Goal: Complete application form

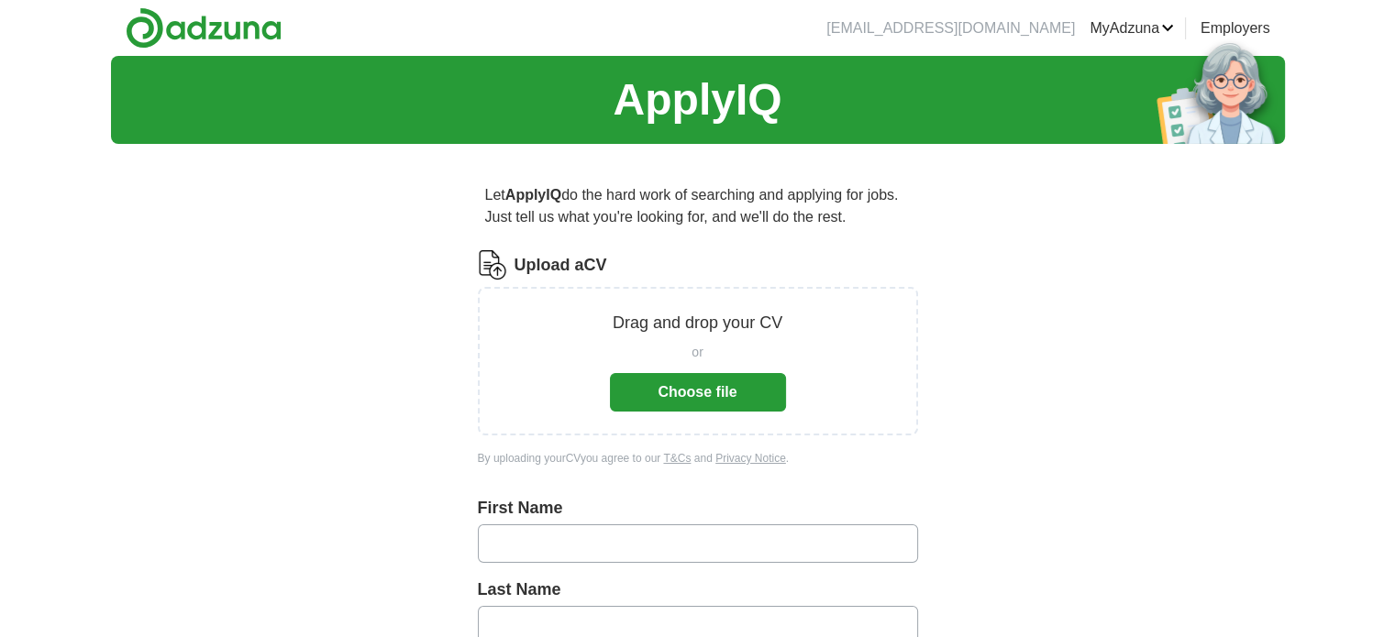
click at [697, 375] on button "Choose file" at bounding box center [698, 392] width 176 height 39
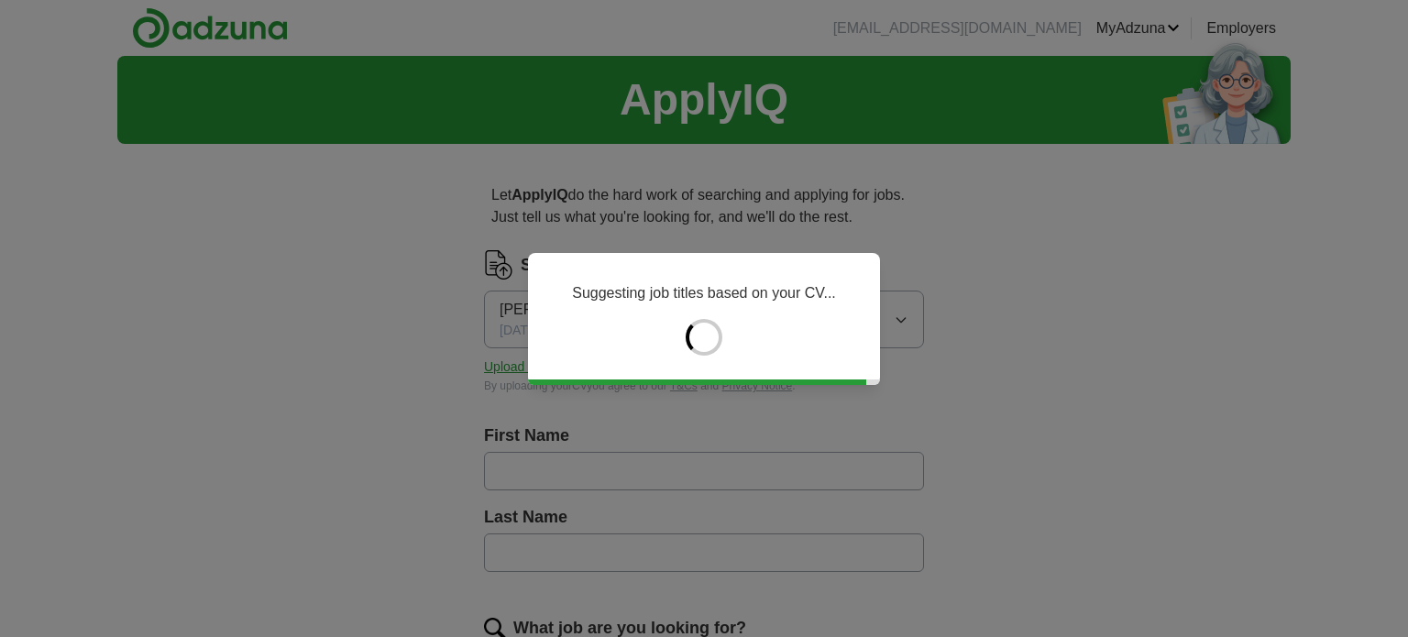
type input "*****"
type input "******"
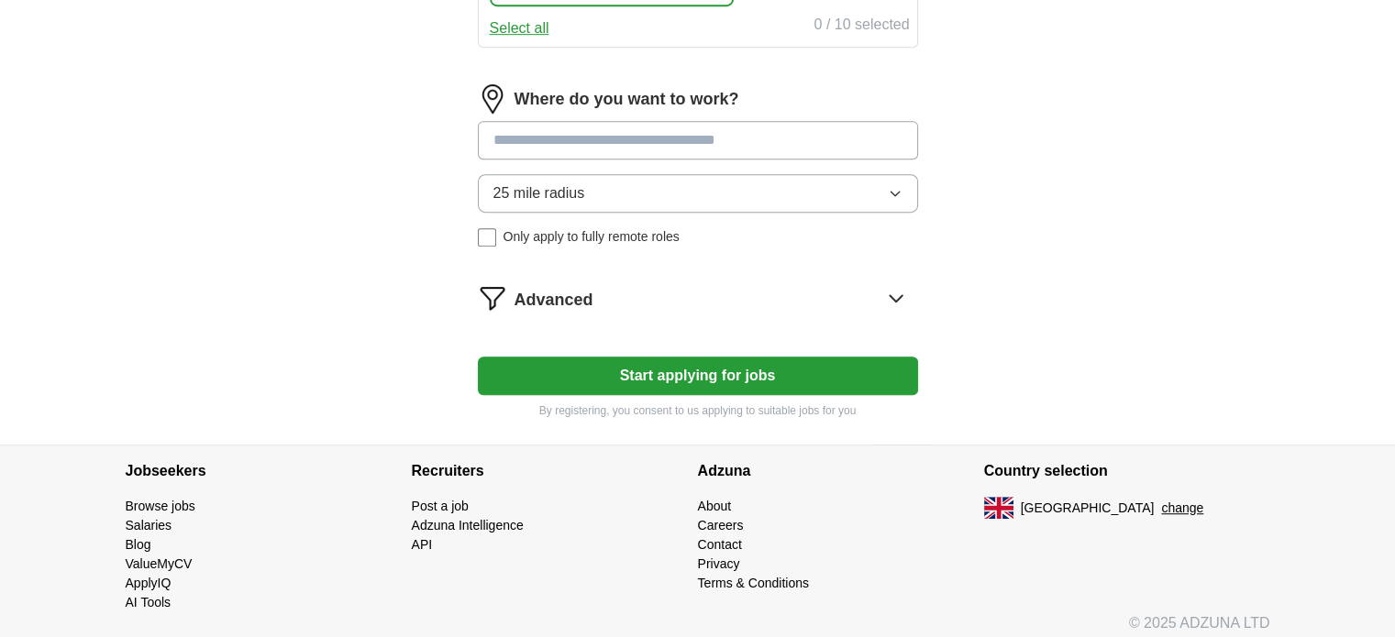
scroll to position [996, 0]
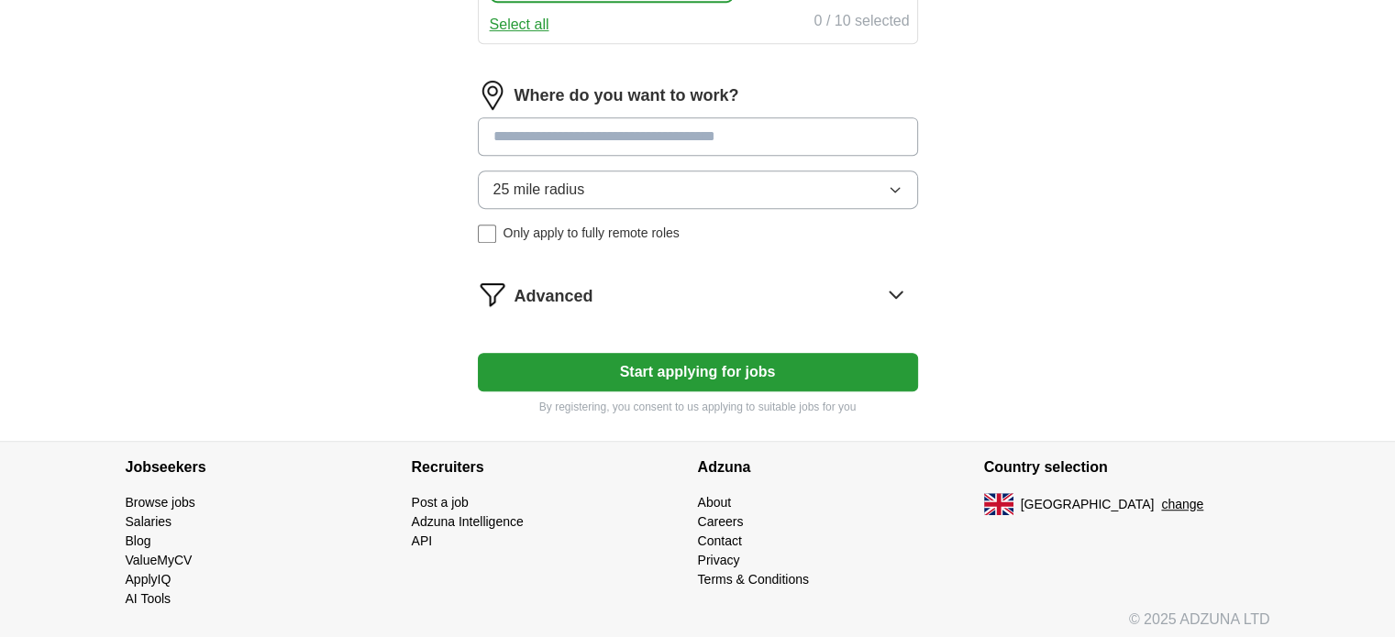
click at [498, 139] on input at bounding box center [698, 136] width 440 height 39
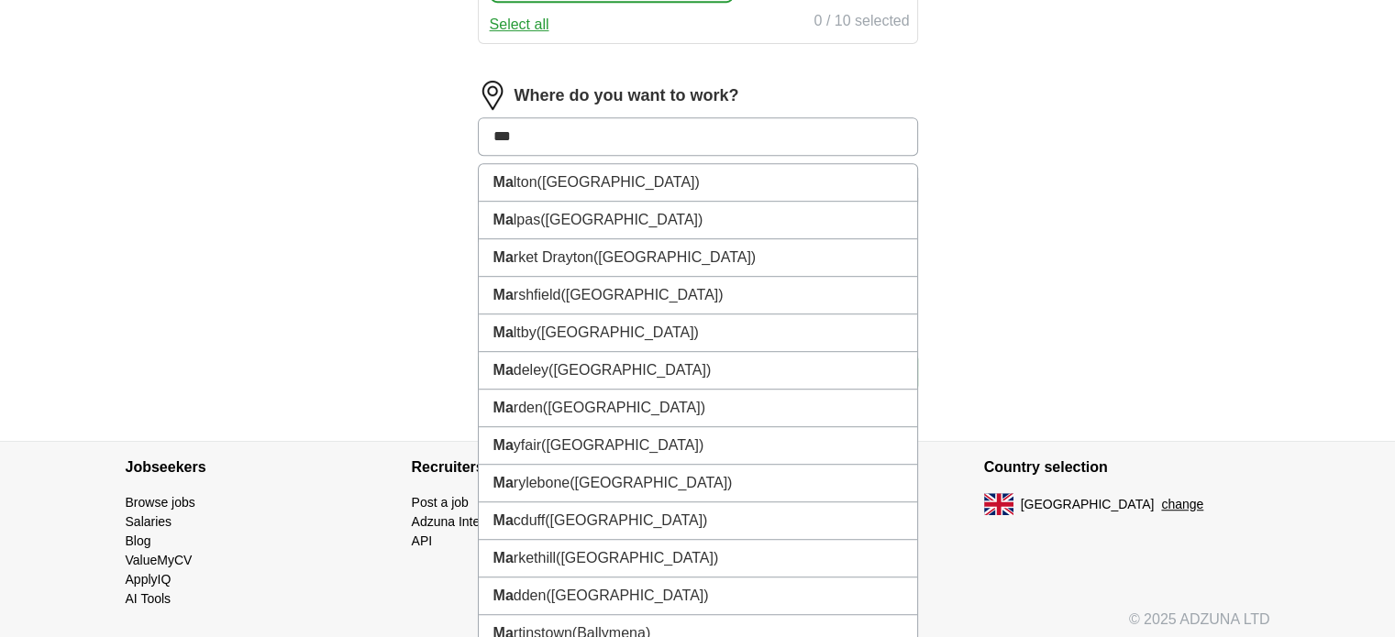
type input "****"
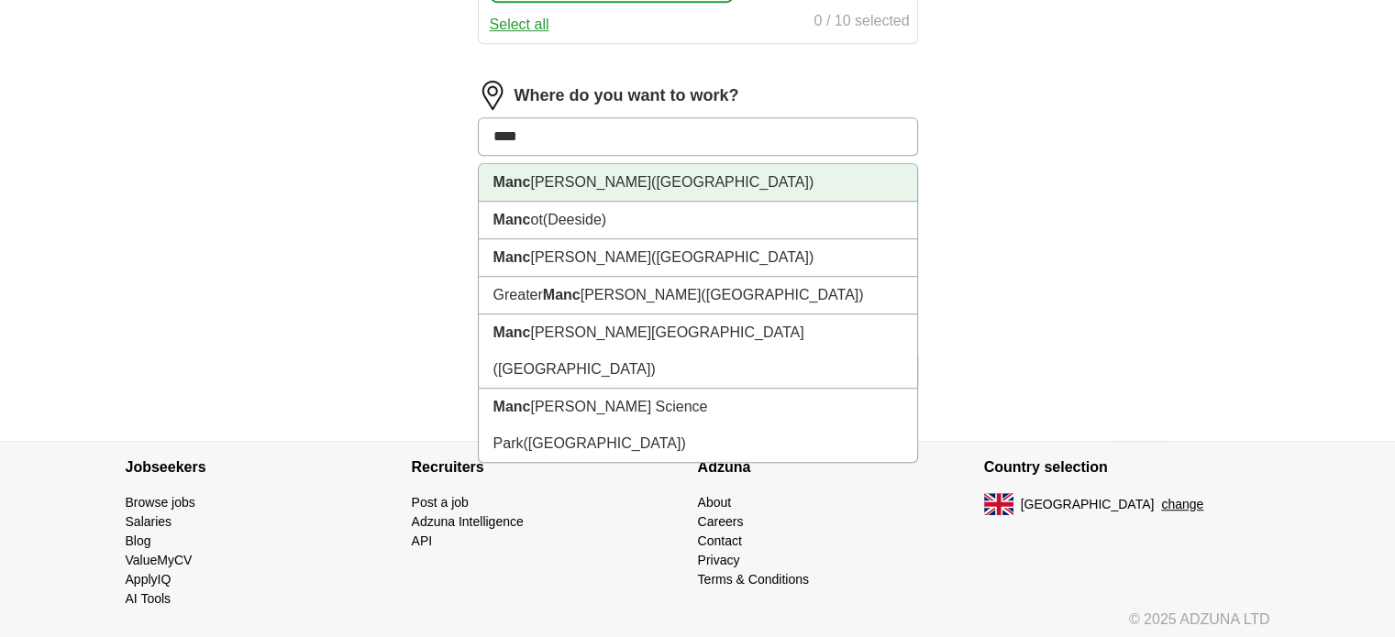
click at [560, 164] on li "Manc [PERSON_NAME] ([GEOGRAPHIC_DATA])" at bounding box center [698, 183] width 438 height 38
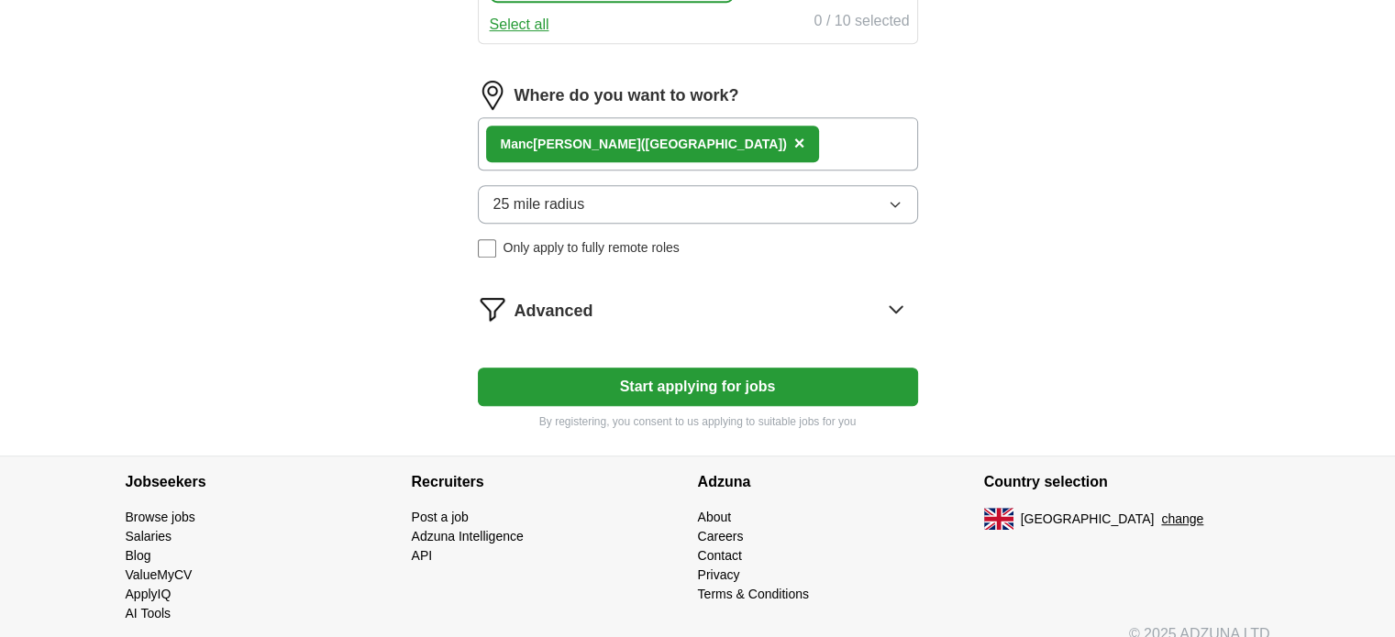
click at [734, 384] on button "Start applying for jobs" at bounding box center [698, 387] width 440 height 39
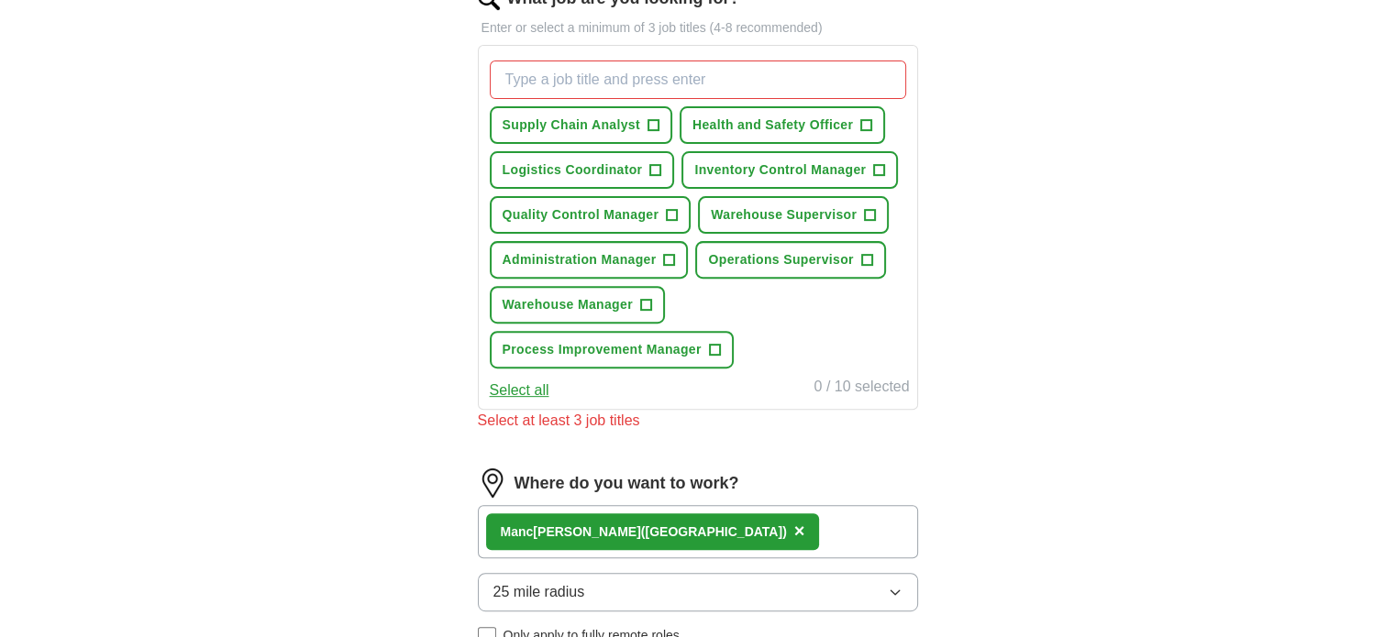
scroll to position [629, 0]
click at [877, 212] on button "Warehouse Supervisor +" at bounding box center [793, 216] width 191 height 38
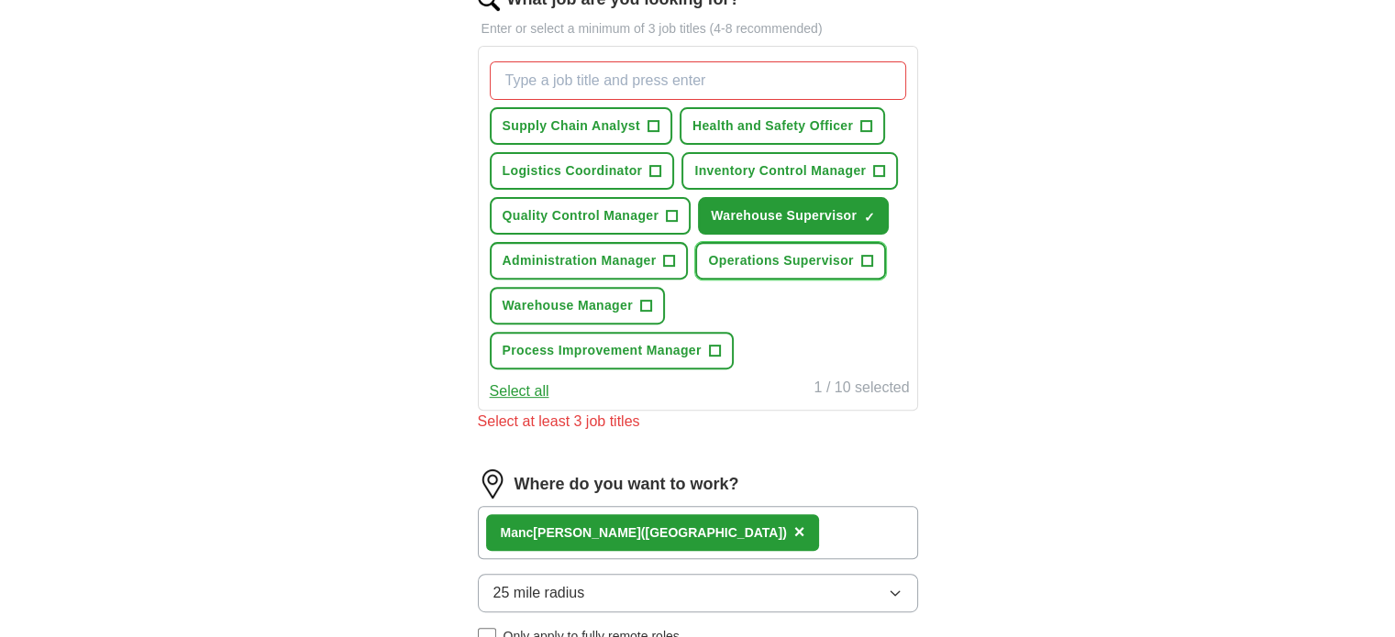
click at [881, 246] on button "Operations Supervisor +" at bounding box center [790, 261] width 190 height 38
click at [662, 309] on button "Warehouse Manager +" at bounding box center [577, 306] width 175 height 38
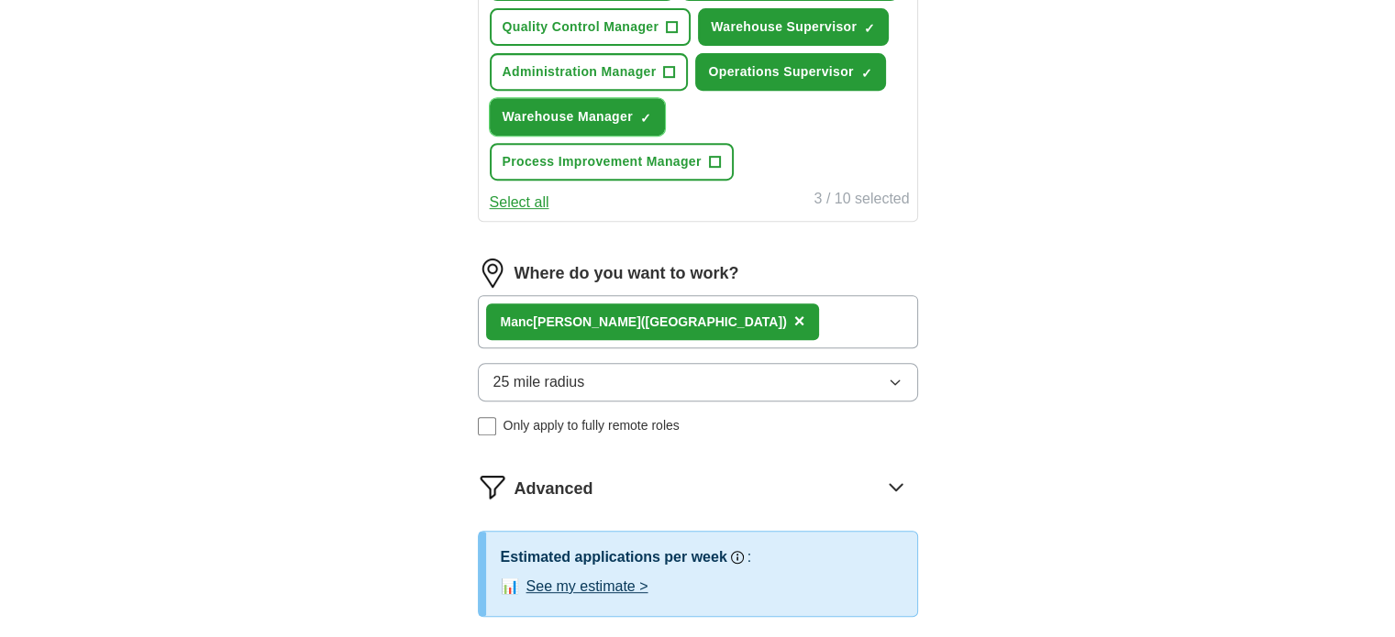
scroll to position [996, 0]
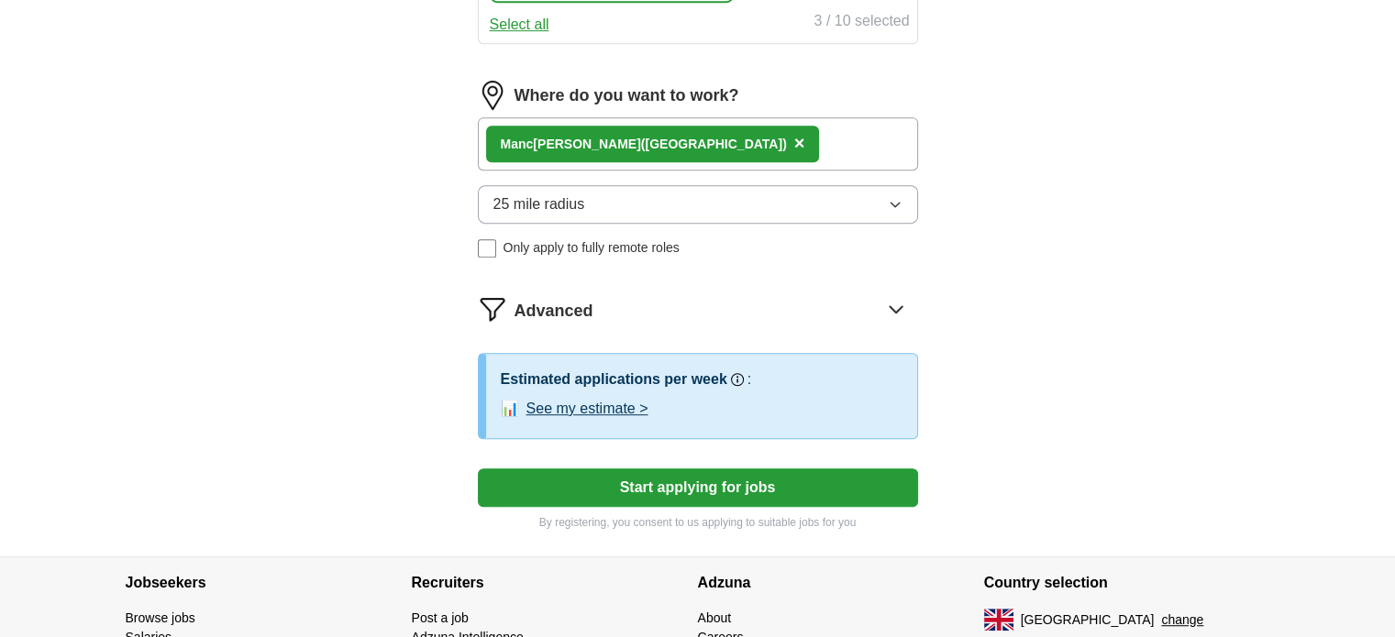
click at [598, 469] on button "Start applying for jobs" at bounding box center [698, 488] width 440 height 39
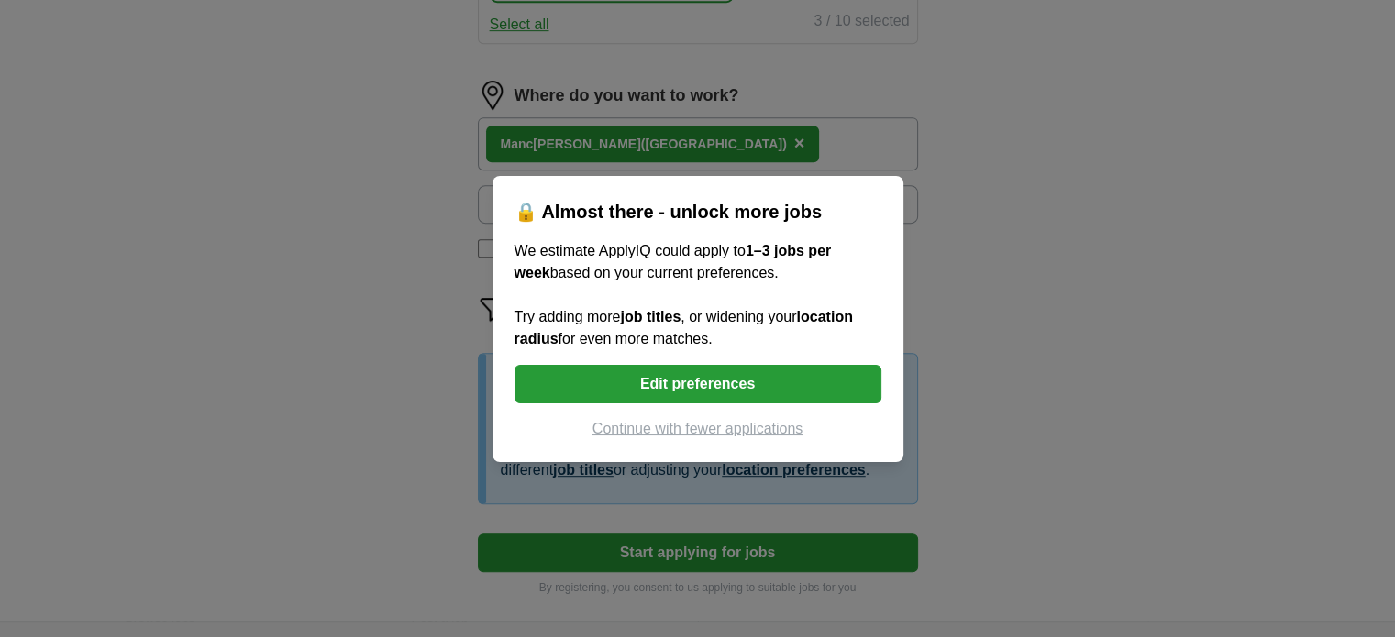
click at [604, 385] on button "Edit preferences" at bounding box center [697, 384] width 367 height 39
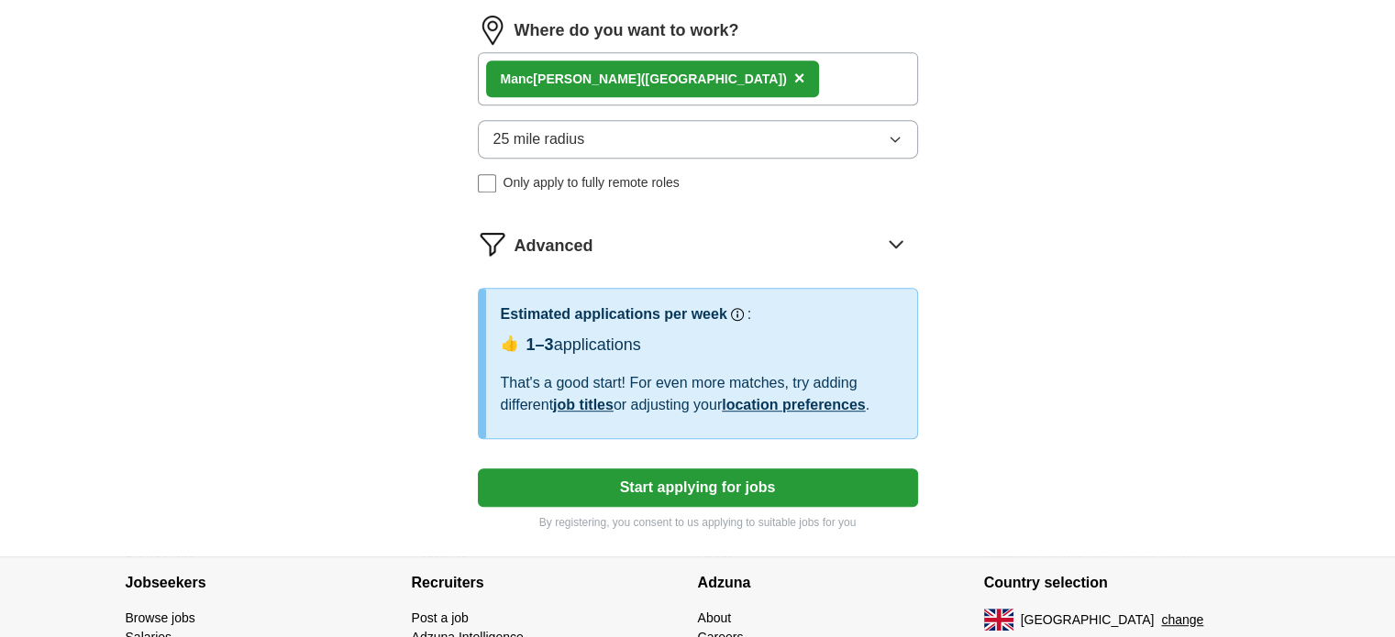
scroll to position [1087, 0]
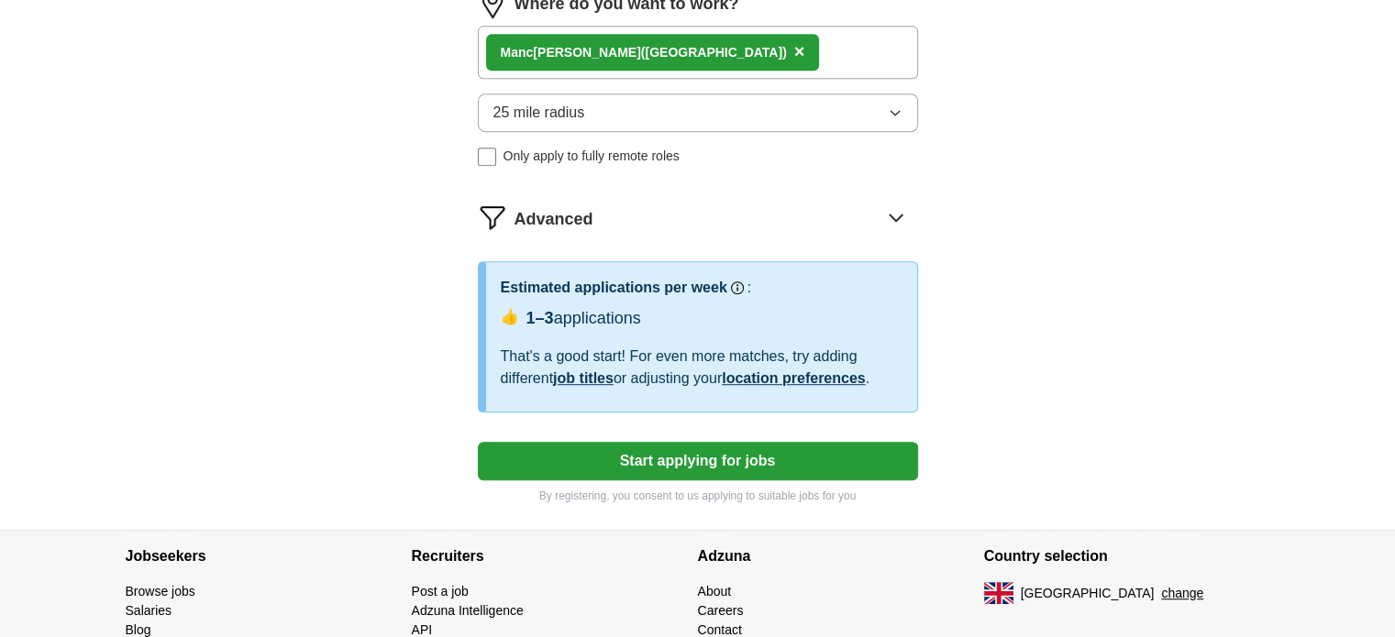
click at [692, 465] on button "Start applying for jobs" at bounding box center [698, 461] width 440 height 39
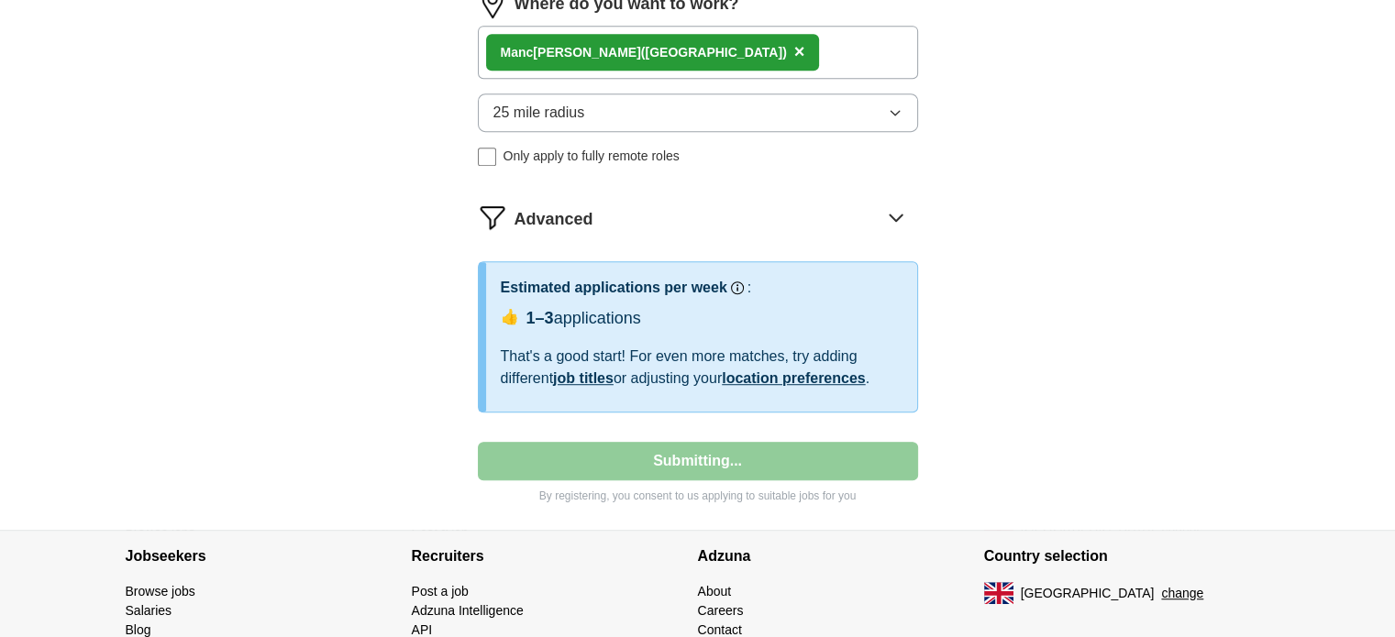
select select "**"
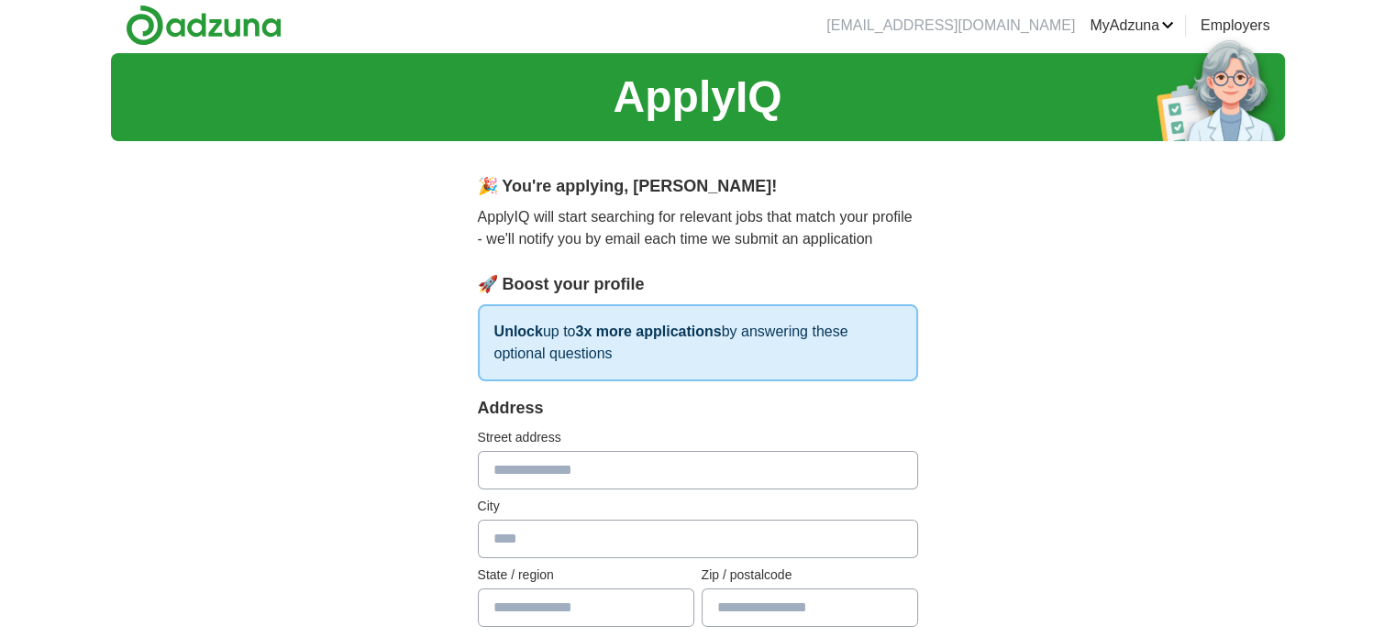
scroll to position [0, 0]
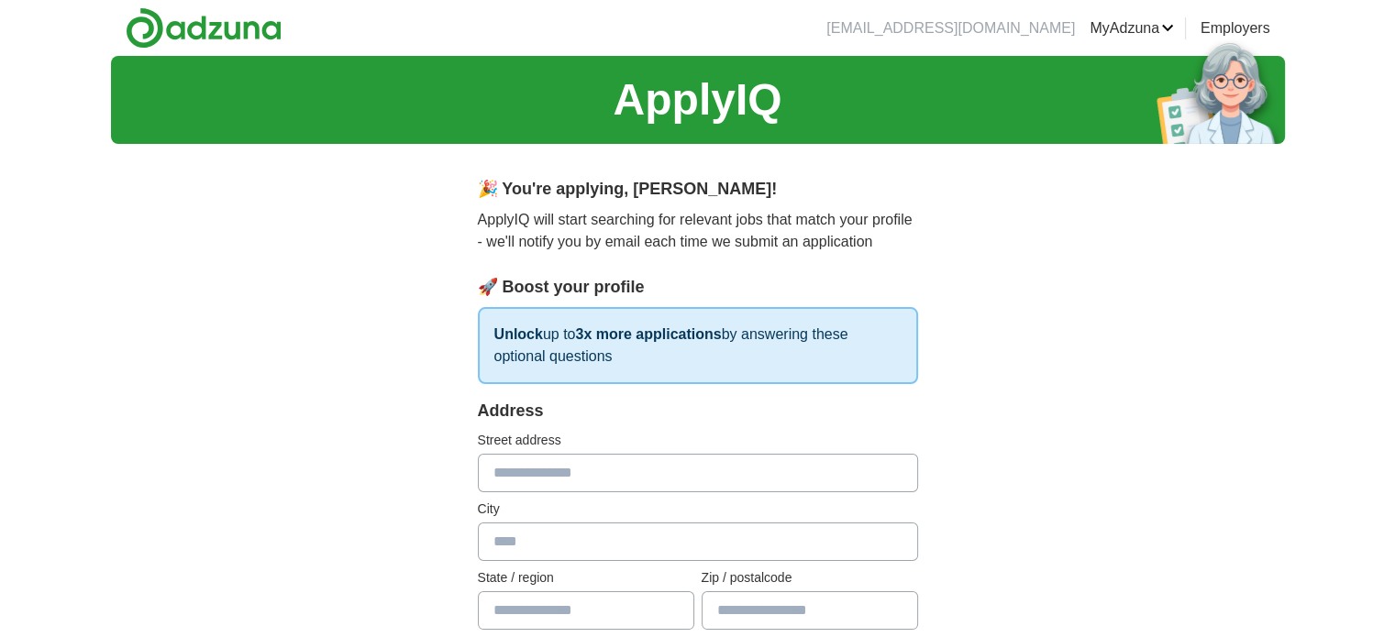
click at [656, 480] on input "text" at bounding box center [698, 473] width 440 height 39
type input "**********"
type input "*******"
type input "******"
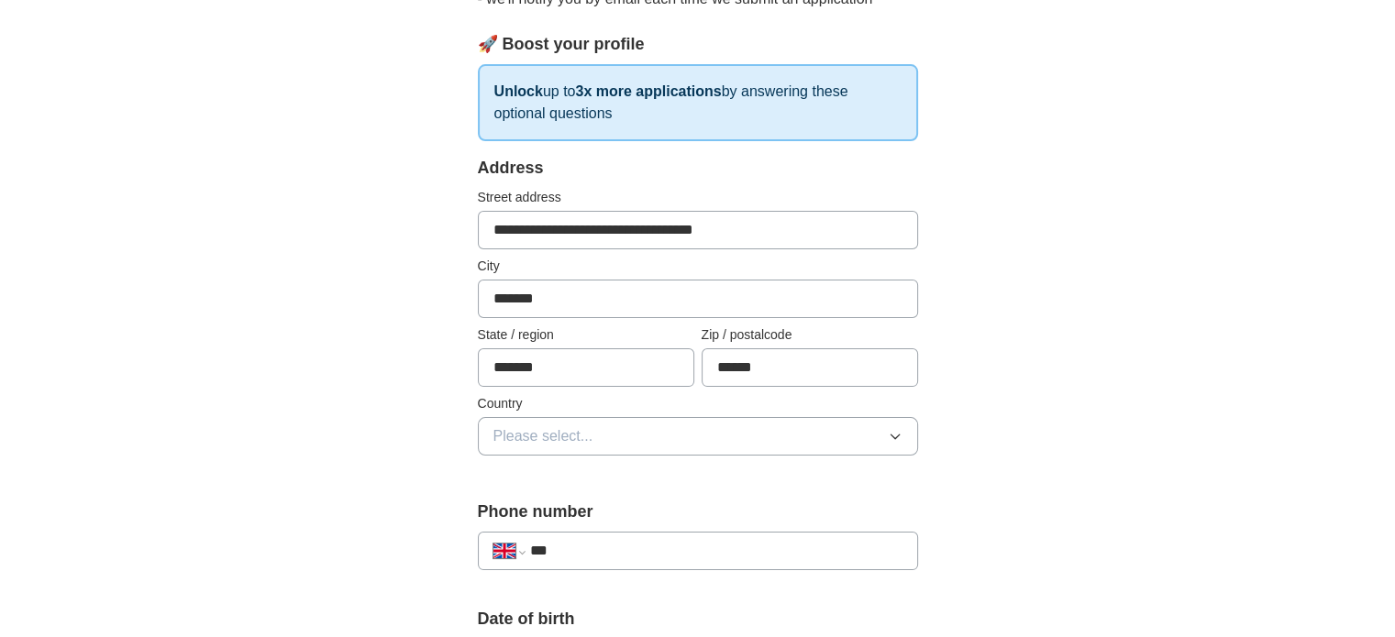
scroll to position [275, 0]
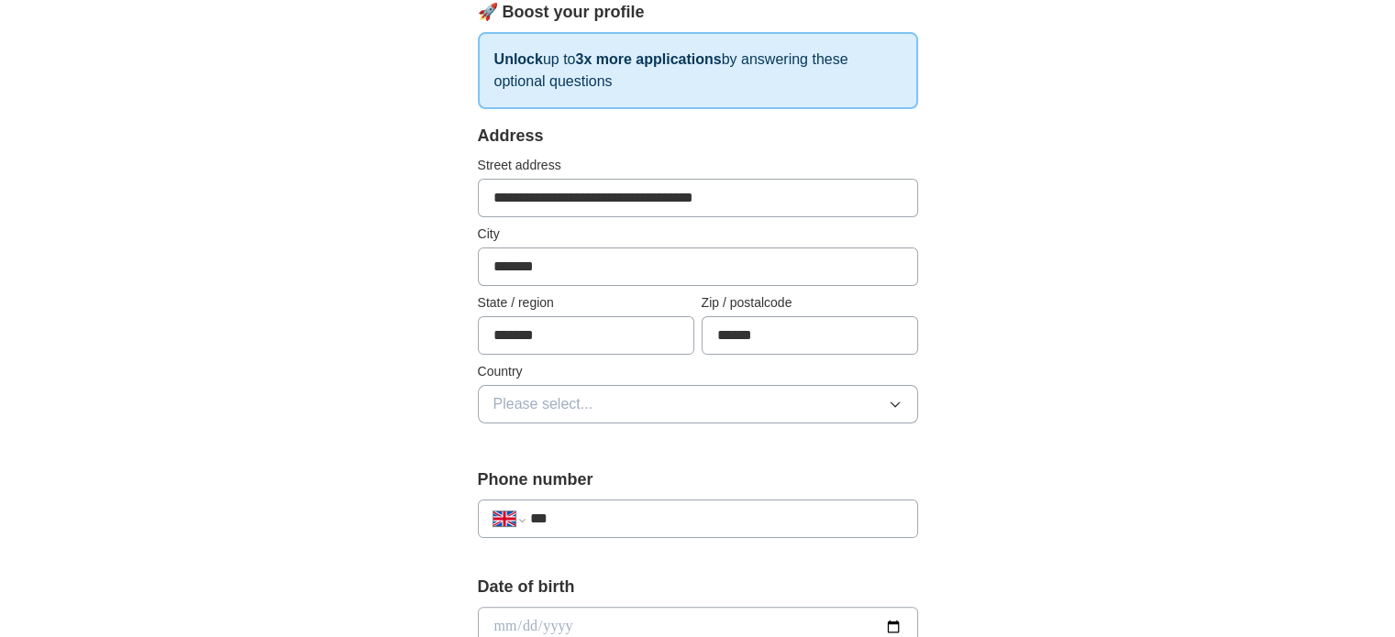
click at [634, 399] on button "Please select..." at bounding box center [698, 404] width 440 height 39
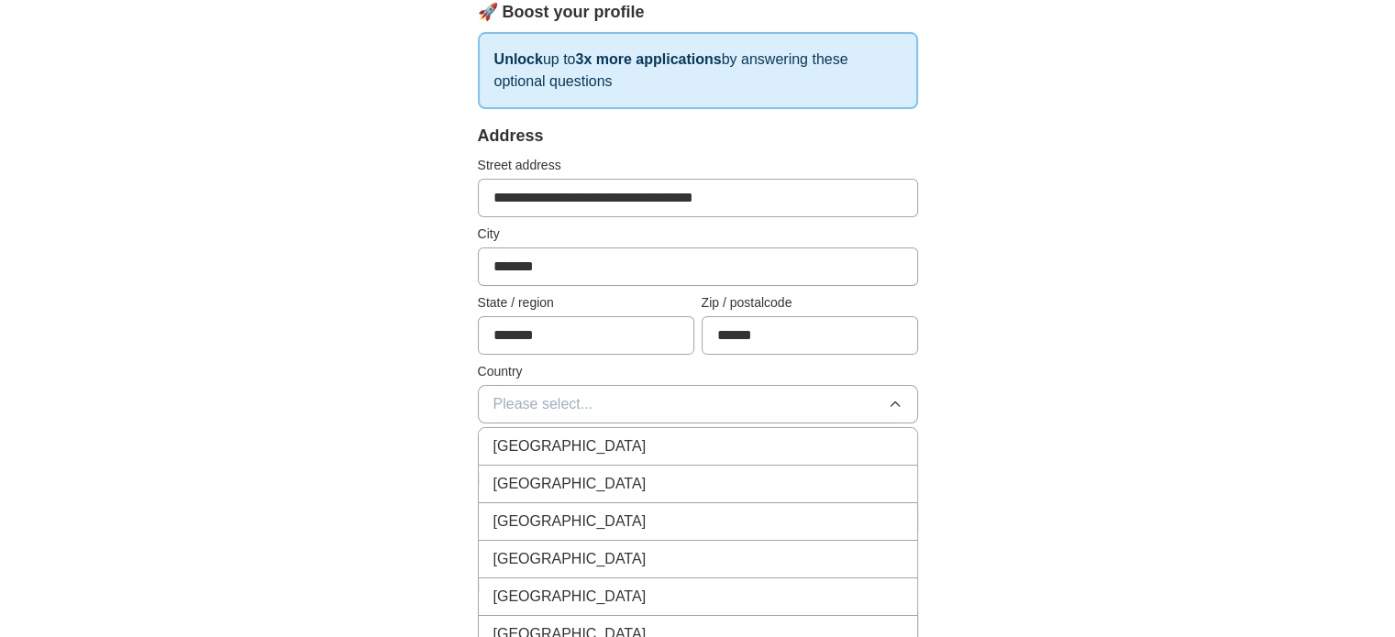
click at [649, 448] on div "[GEOGRAPHIC_DATA]" at bounding box center [697, 447] width 409 height 22
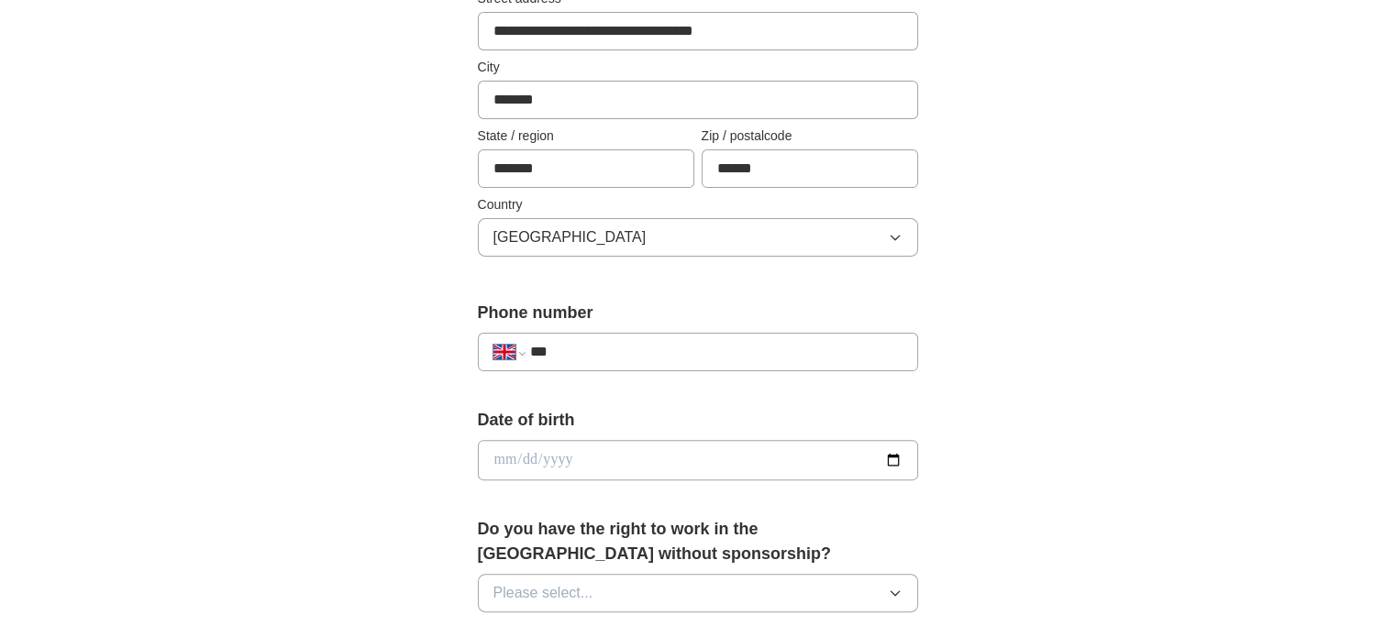
scroll to position [458, 0]
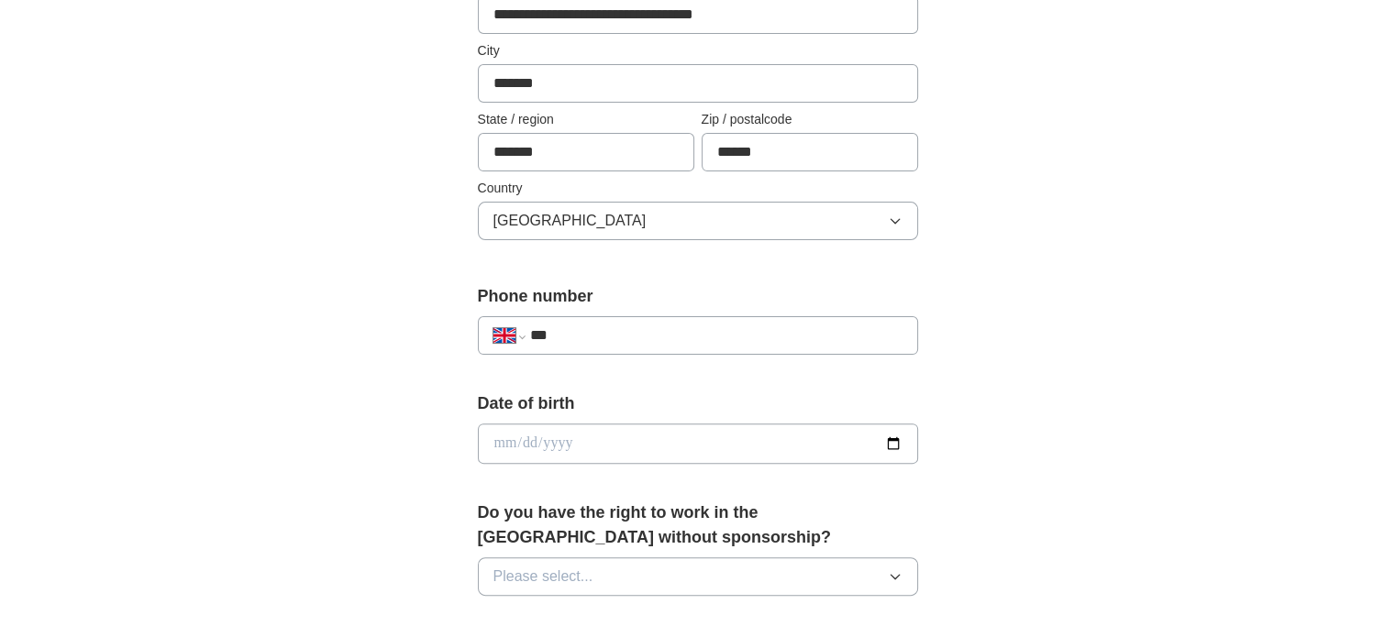
click at [632, 336] on input "***" at bounding box center [715, 336] width 372 height 22
type input "**********"
click at [699, 453] on input "date" at bounding box center [698, 444] width 440 height 40
click at [893, 440] on input "date" at bounding box center [698, 444] width 440 height 40
type input "**********"
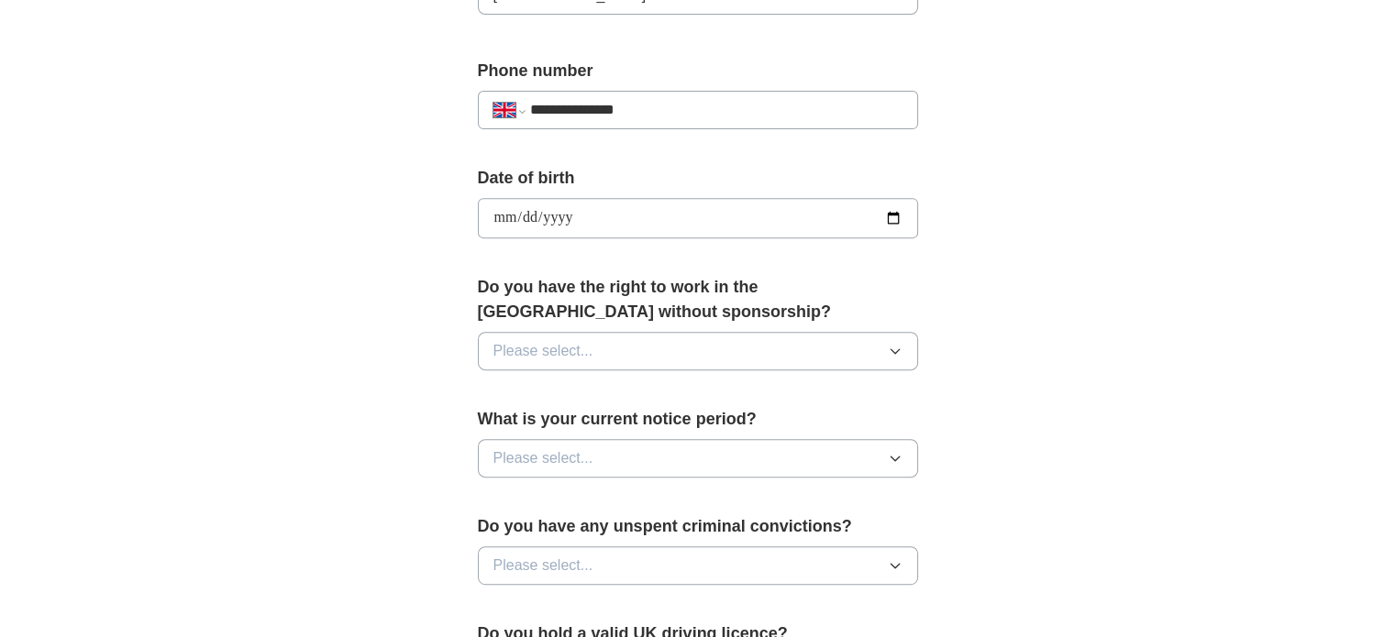
scroll to position [734, 0]
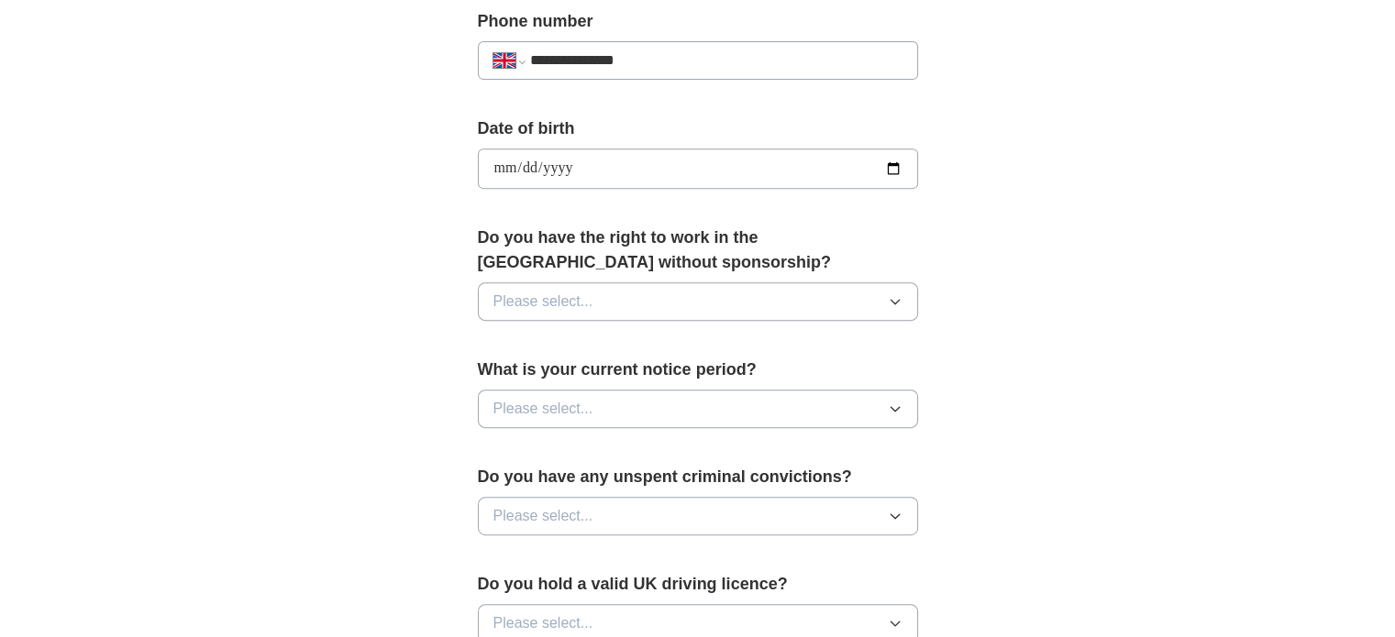
click at [809, 305] on button "Please select..." at bounding box center [698, 301] width 440 height 39
click at [689, 342] on div "Yes" at bounding box center [697, 344] width 409 height 22
click at [620, 401] on button "Please select..." at bounding box center [698, 409] width 440 height 39
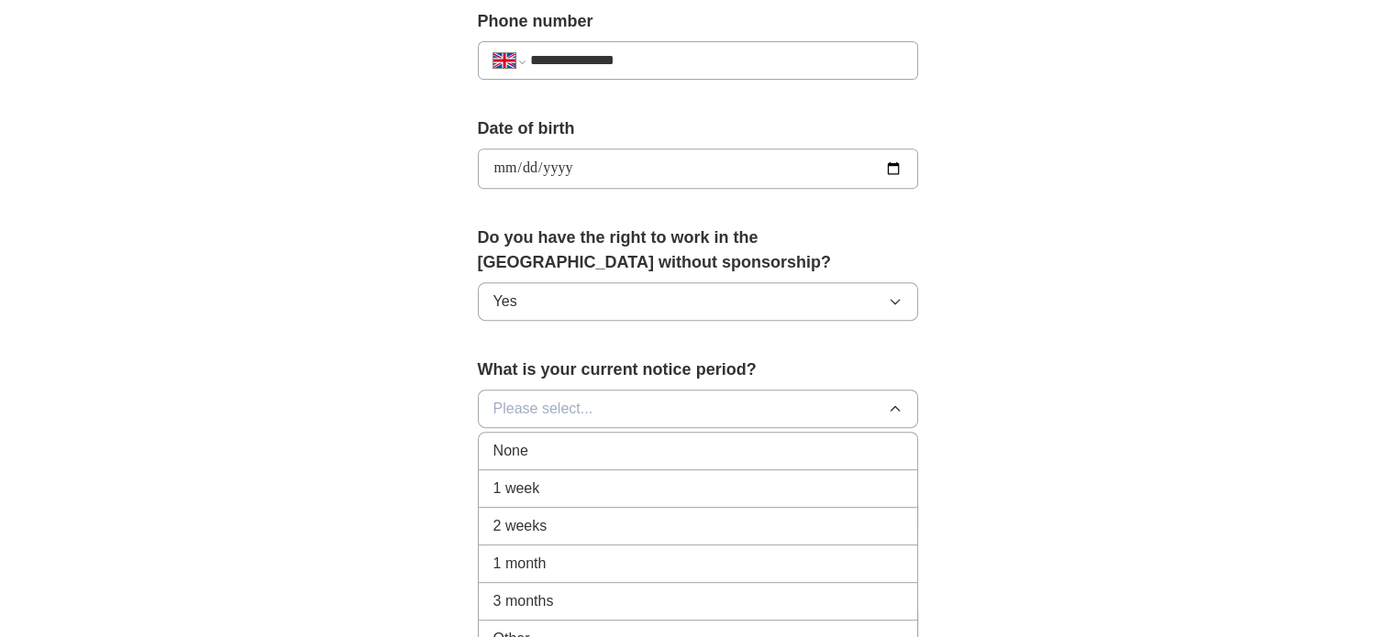
click at [552, 456] on div "None" at bounding box center [697, 451] width 409 height 22
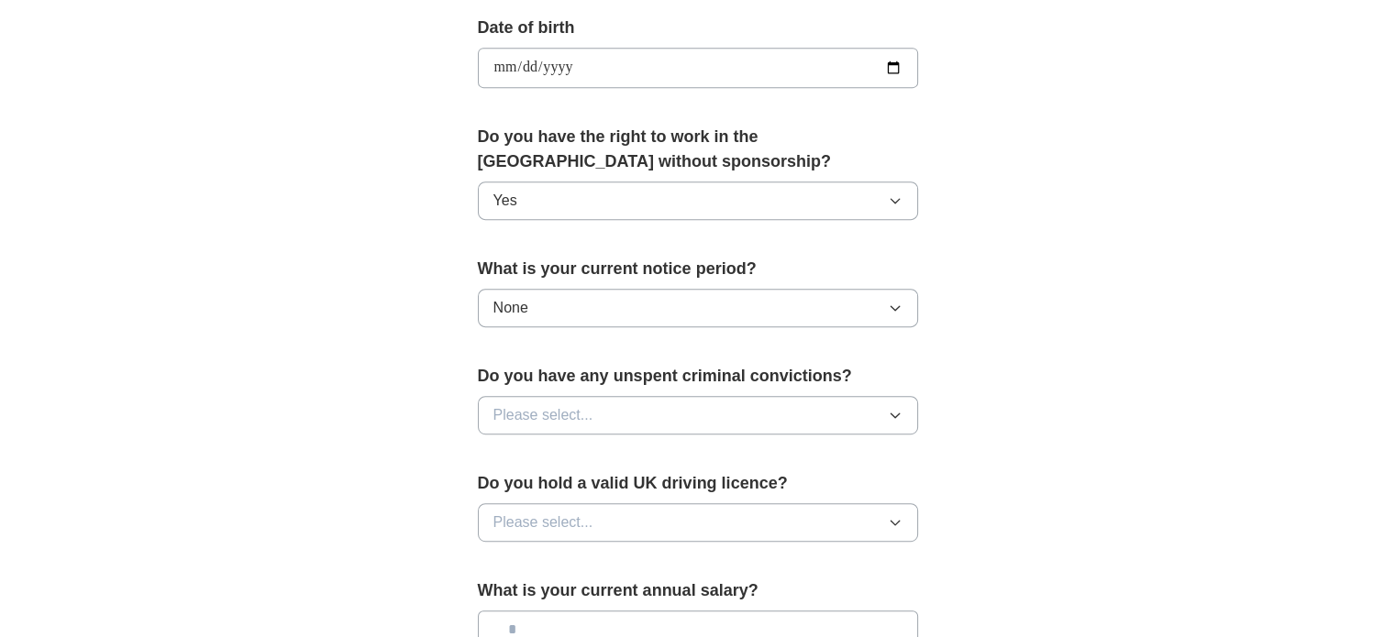
scroll to position [1009, 0]
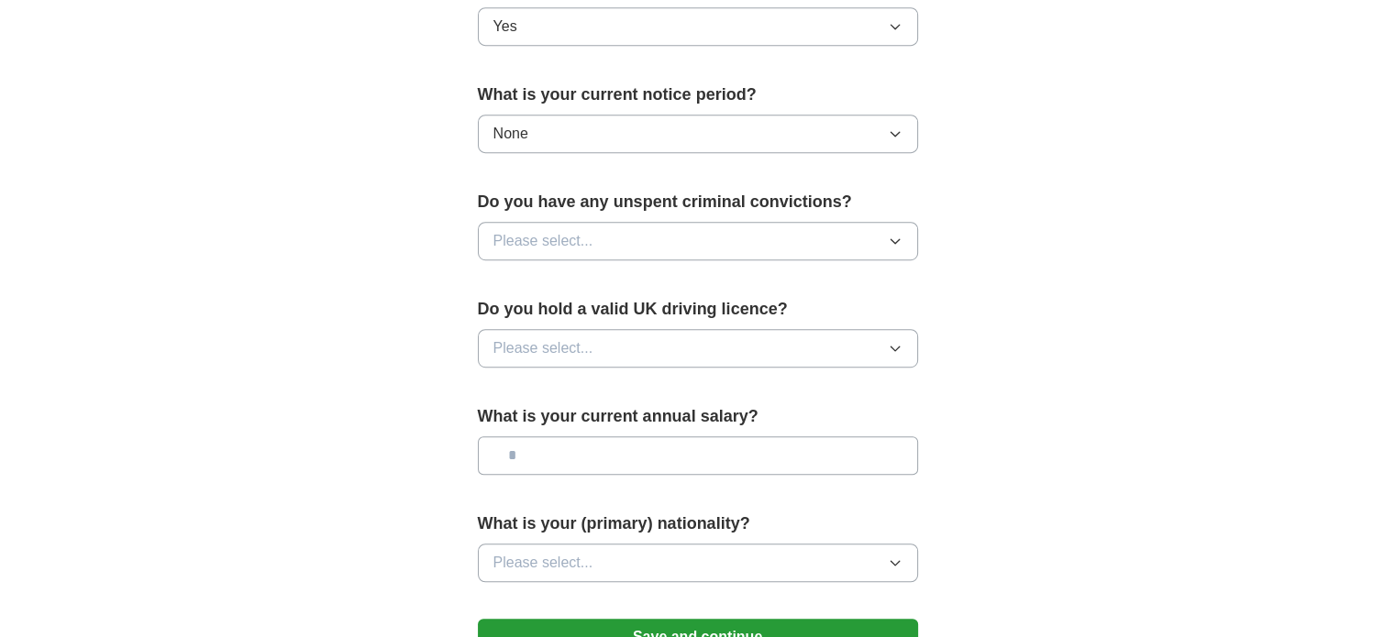
click at [613, 245] on button "Please select..." at bounding box center [698, 241] width 440 height 39
click at [590, 310] on div "No" at bounding box center [697, 321] width 409 height 22
click at [586, 351] on span "Please select..." at bounding box center [543, 348] width 100 height 22
click at [543, 421] on div "No" at bounding box center [697, 428] width 409 height 22
click at [587, 454] on input "text" at bounding box center [698, 455] width 440 height 39
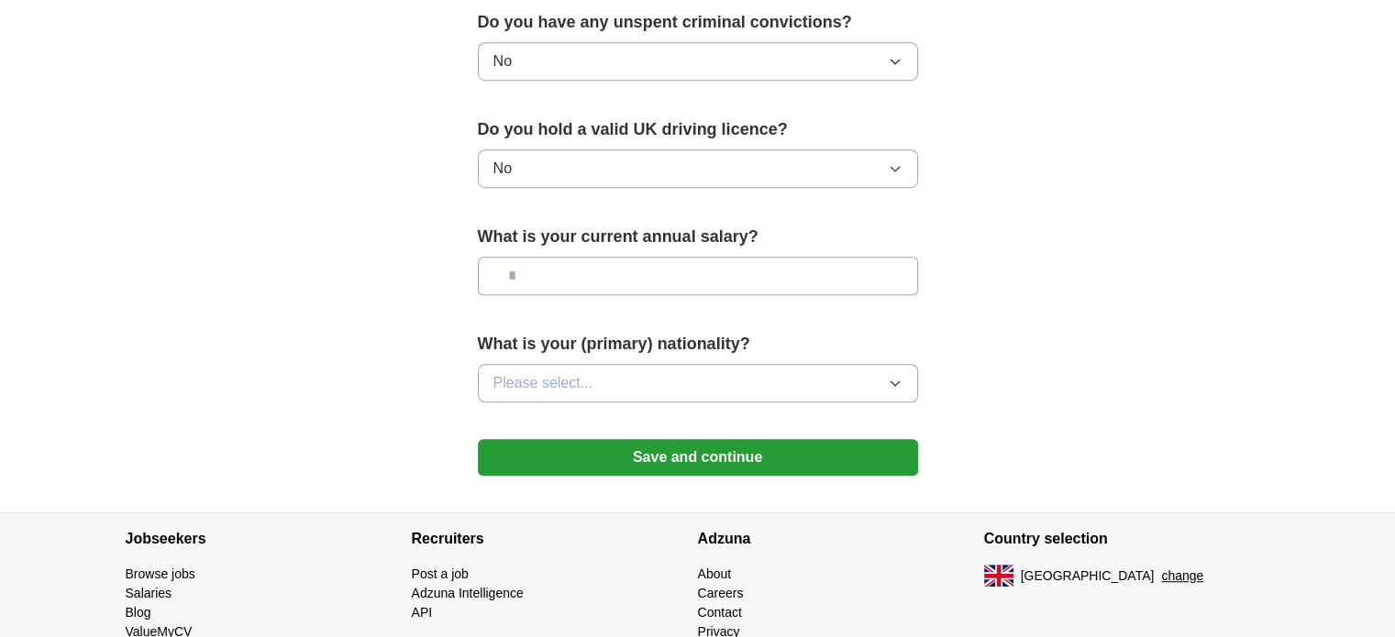
scroll to position [1192, 0]
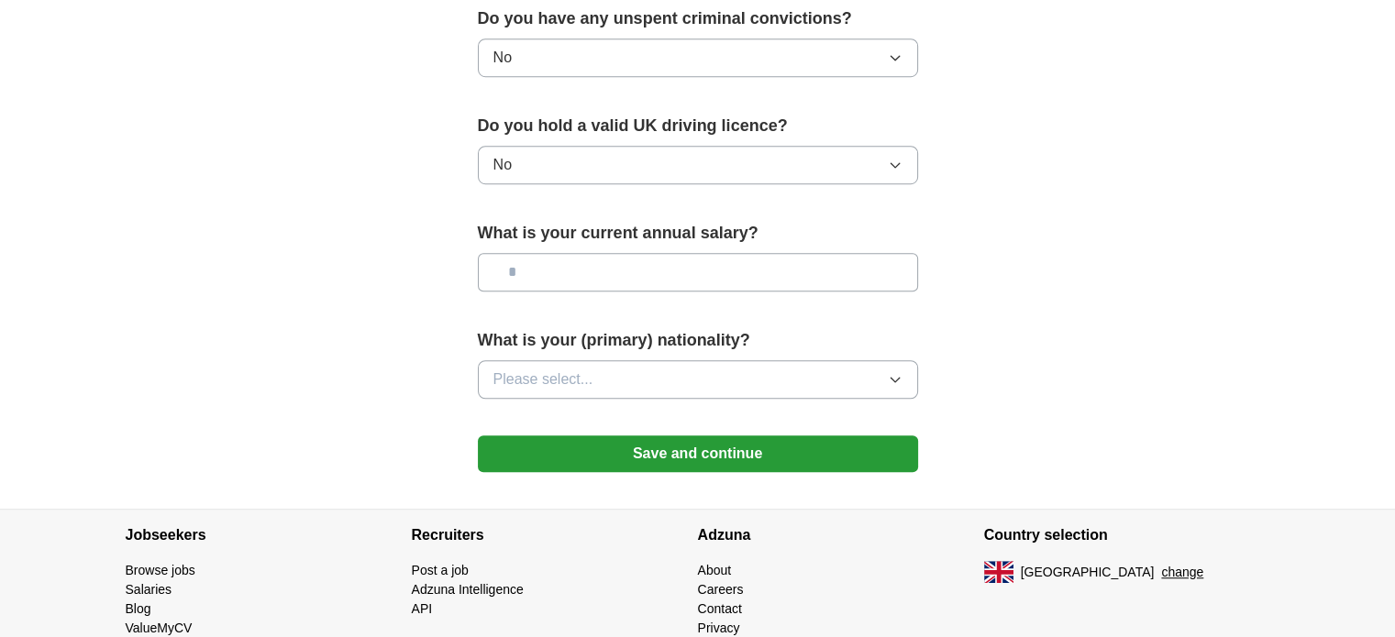
click at [642, 377] on button "Please select..." at bounding box center [698, 379] width 440 height 39
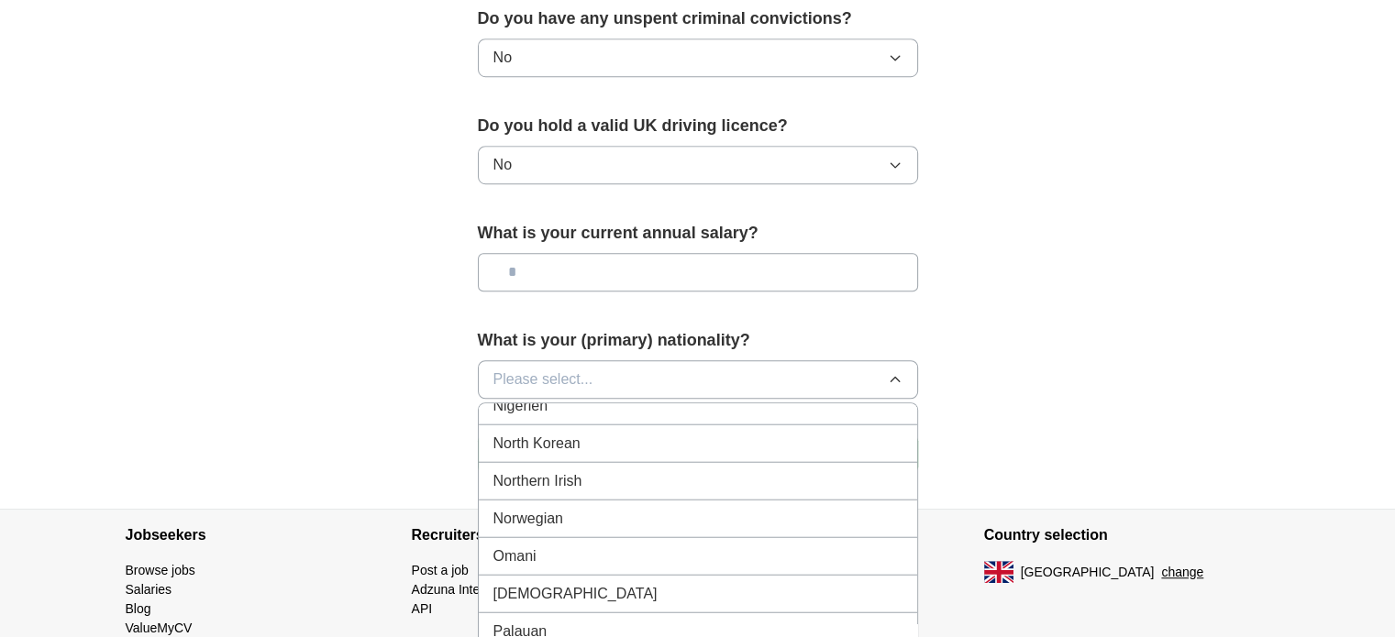
scroll to position [4951, 0]
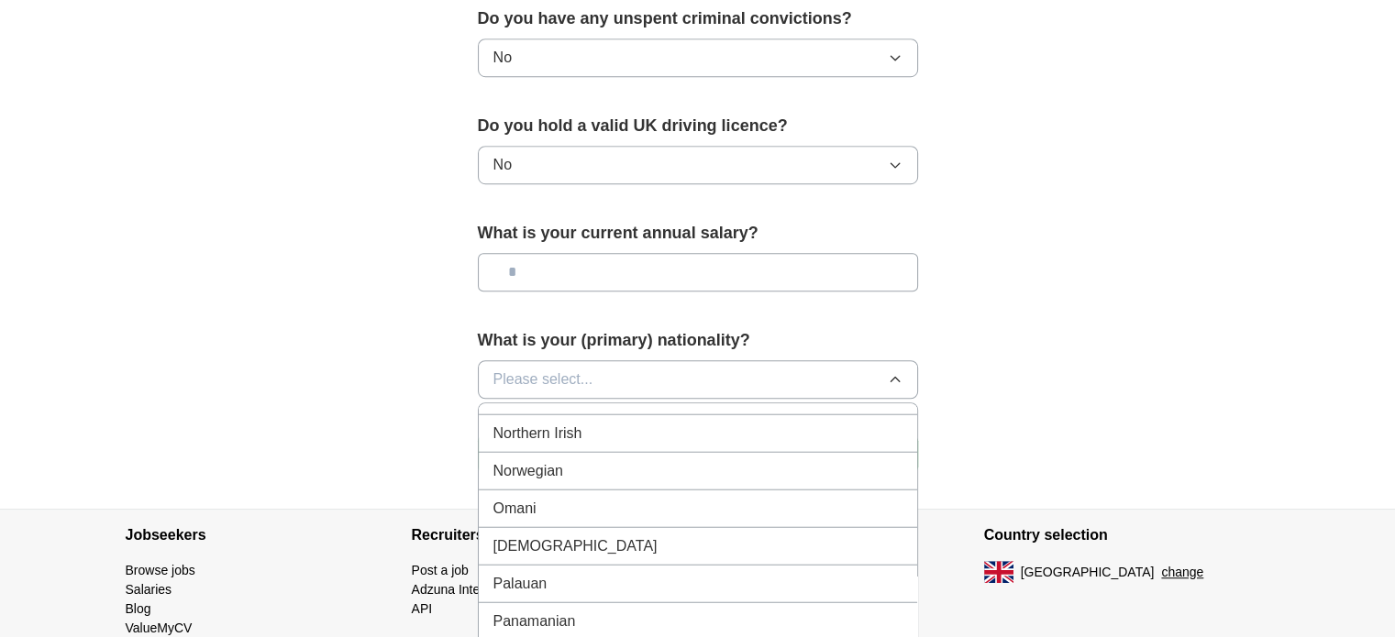
click at [581, 535] on div "[DEMOGRAPHIC_DATA]" at bounding box center [697, 546] width 409 height 22
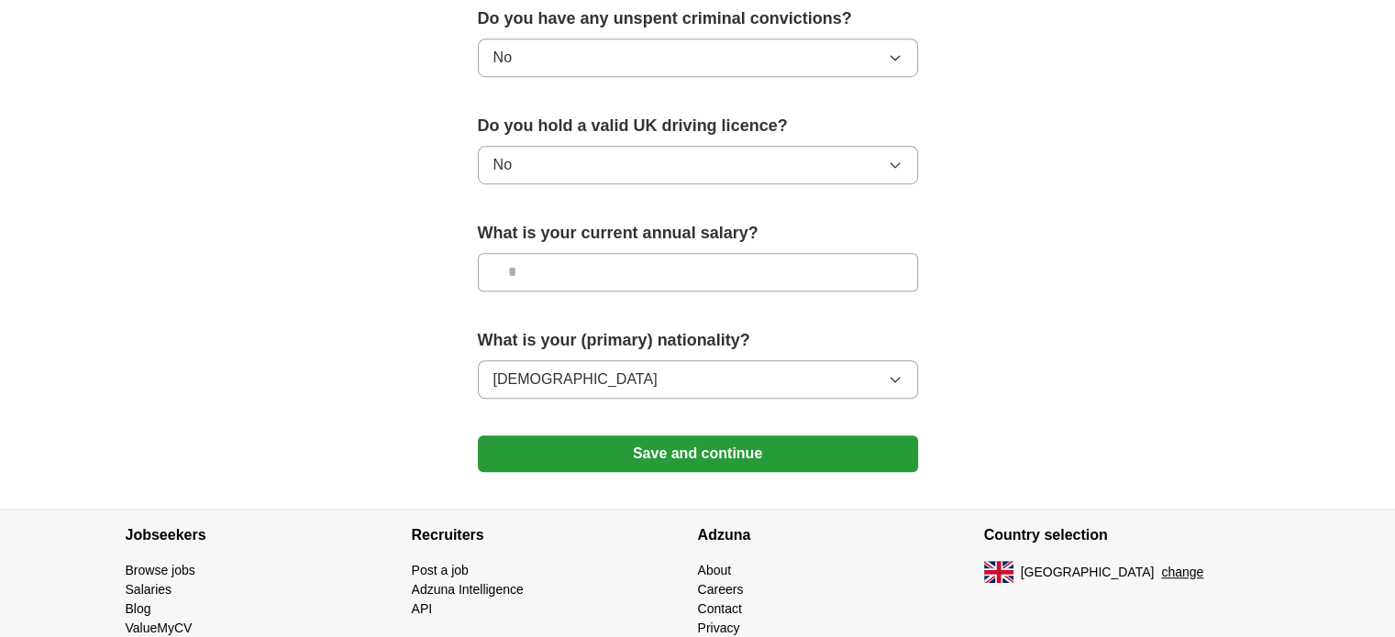
click at [597, 281] on input "text" at bounding box center [698, 272] width 440 height 39
click at [684, 443] on button "Save and continue" at bounding box center [698, 454] width 440 height 37
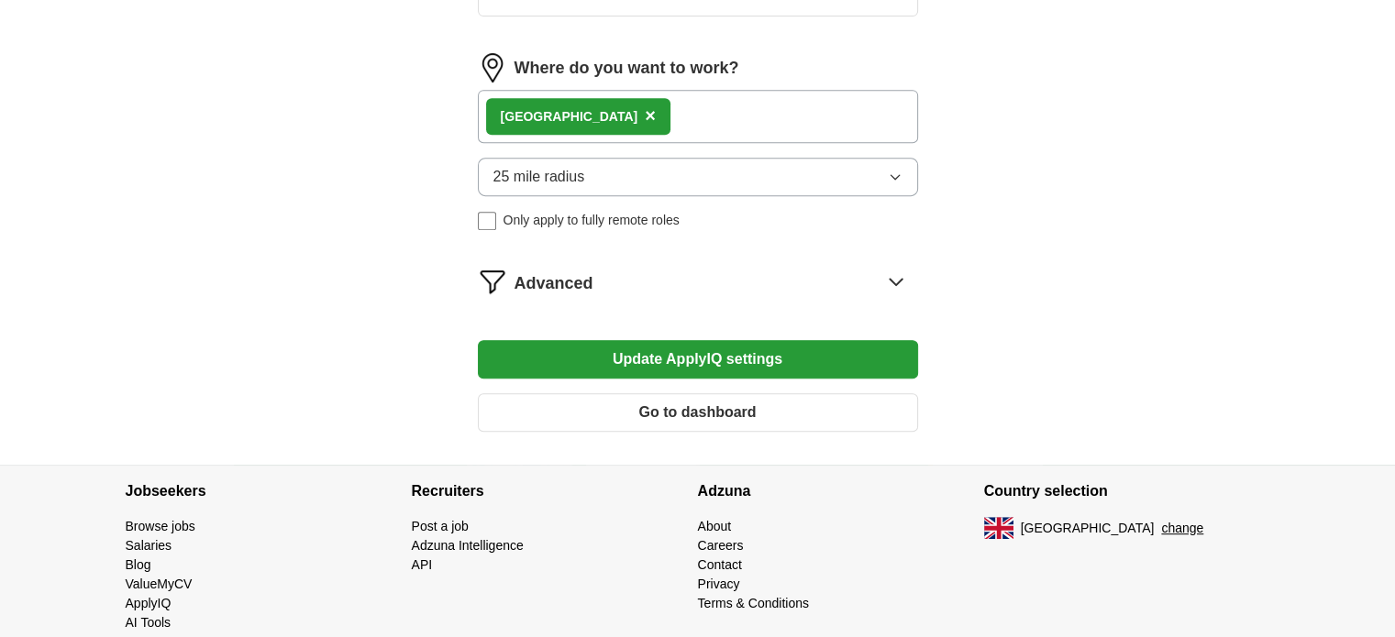
scroll to position [860, 0]
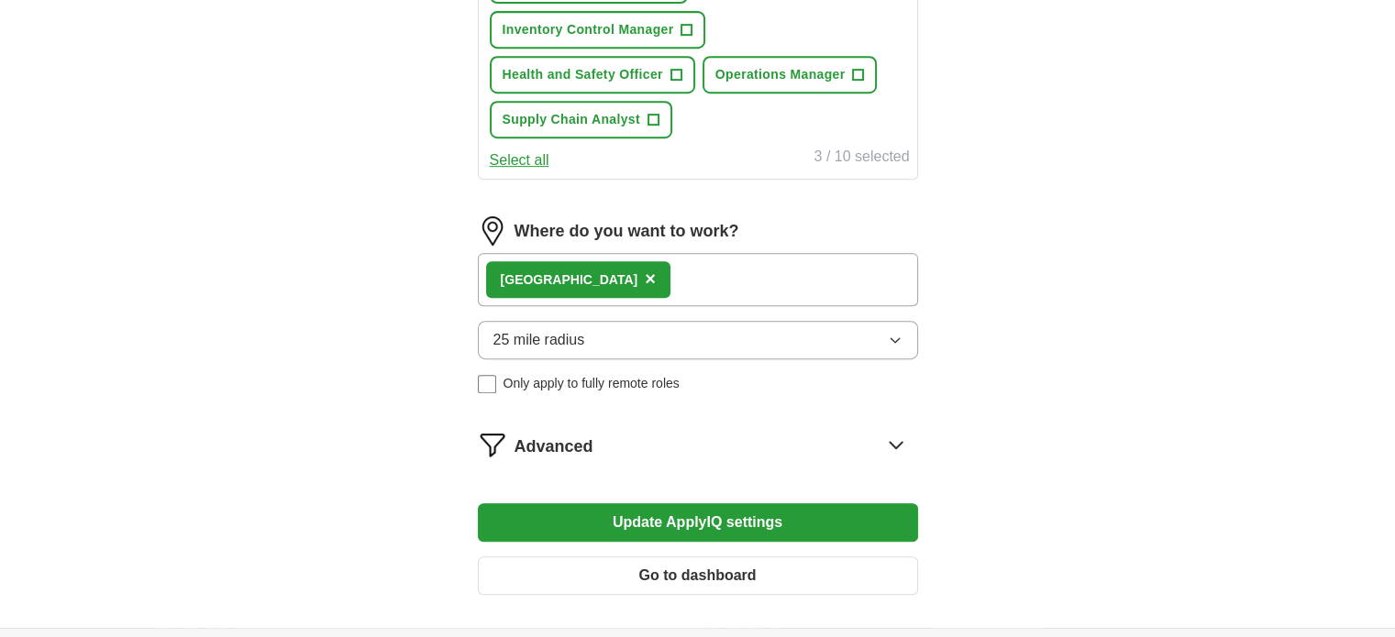
click at [713, 505] on button "Update ApplyIQ settings" at bounding box center [698, 522] width 440 height 39
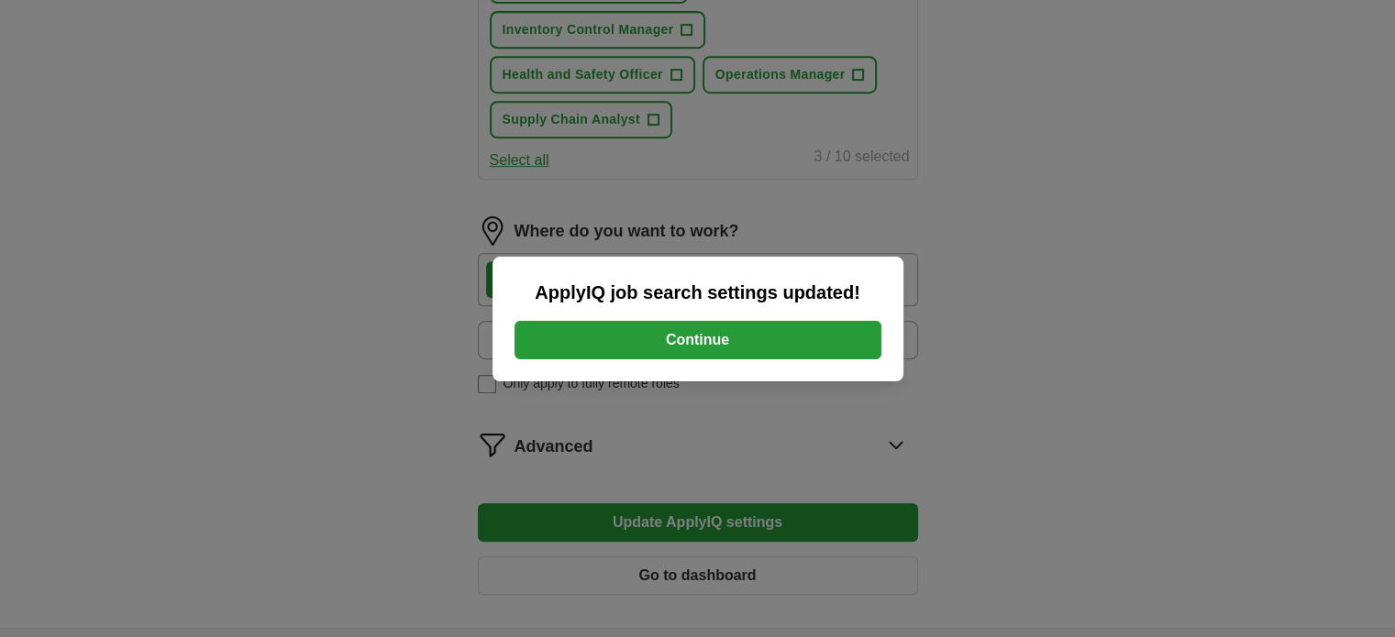
click at [689, 352] on button "Continue" at bounding box center [697, 340] width 367 height 39
